Goal: Information Seeking & Learning: Understand process/instructions

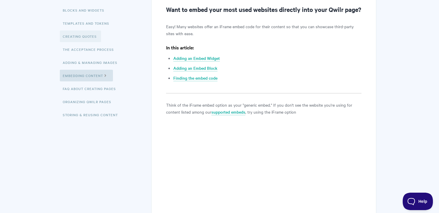
scroll to position [112, 0]
click at [103, 78] on link "Embedding Content" at bounding box center [86, 75] width 53 height 12
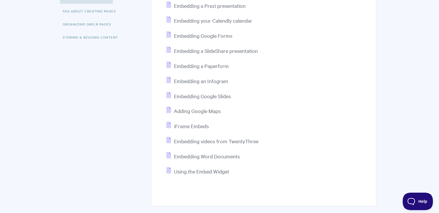
scroll to position [190, 0]
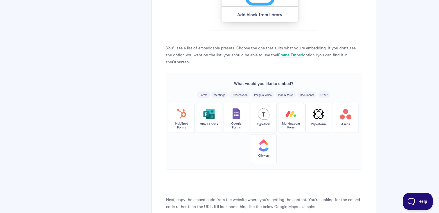
scroll to position [528, 0]
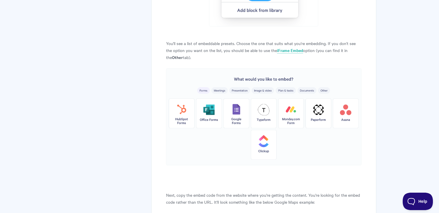
click at [325, 89] on img at bounding box center [263, 116] width 195 height 97
